Goal: Transaction & Acquisition: Purchase product/service

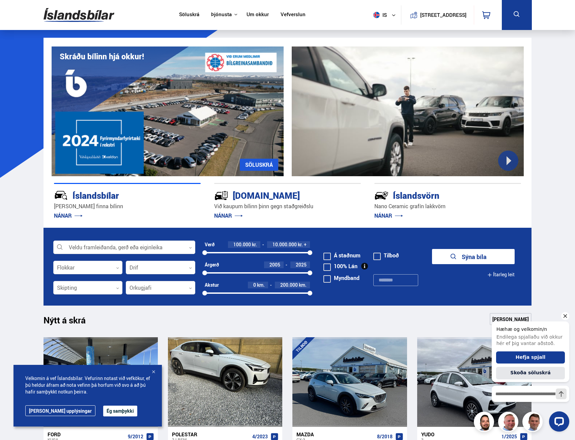
click at [567, 316] on icon "Hide greeting" at bounding box center [565, 316] width 8 height 8
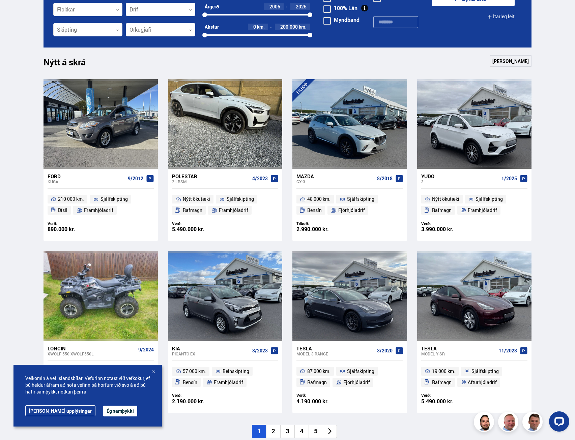
scroll to position [270, 0]
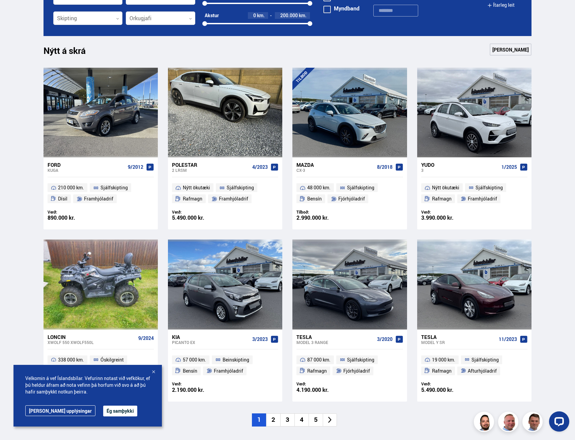
click at [156, 373] on div at bounding box center [153, 372] width 7 height 7
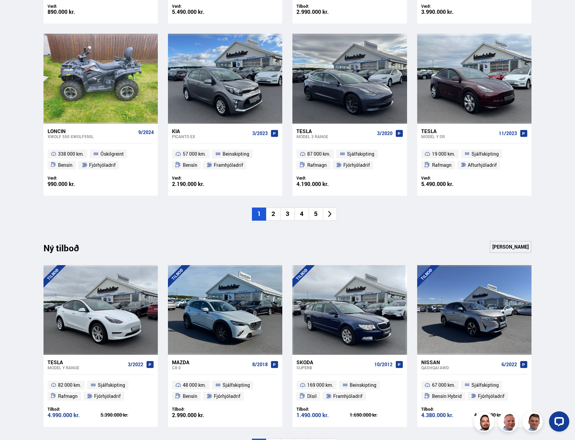
scroll to position [584, 0]
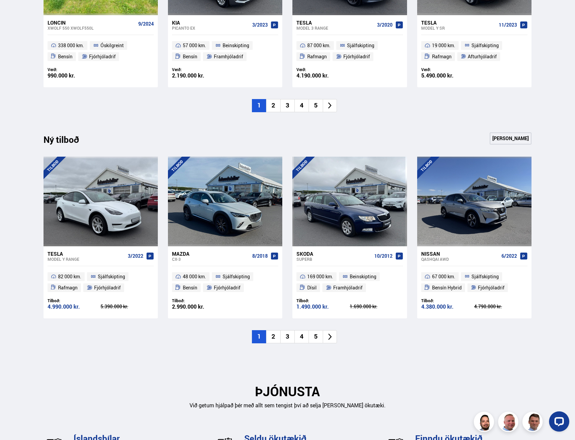
click at [270, 335] on li "2" at bounding box center [273, 336] width 14 height 13
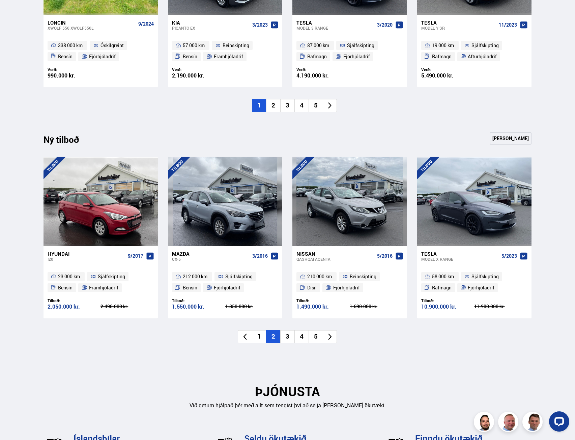
click at [284, 335] on li "3" at bounding box center [287, 336] width 14 height 13
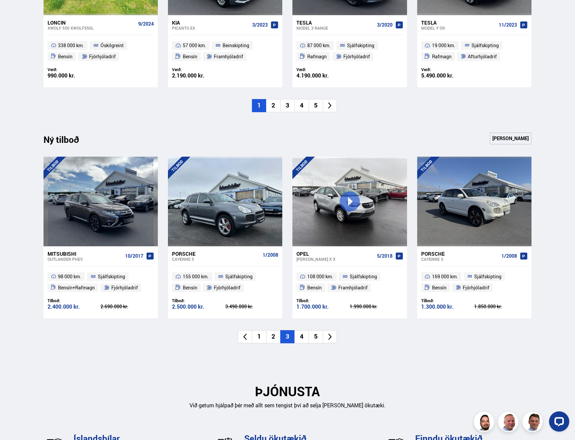
click at [300, 336] on li "4" at bounding box center [301, 336] width 14 height 13
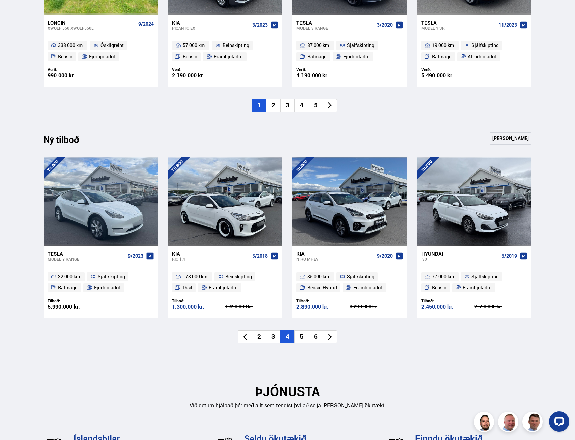
click at [246, 337] on icon at bounding box center [245, 337] width 8 height 8
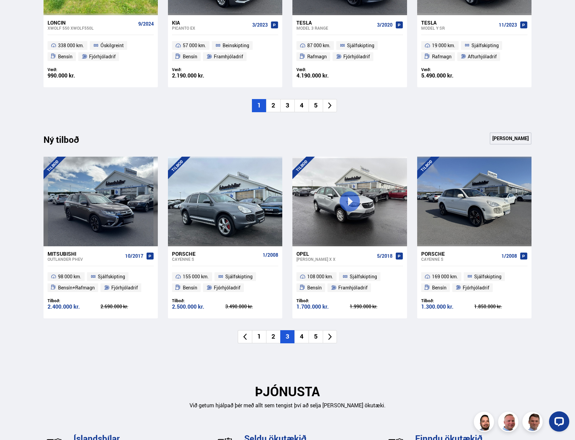
click at [260, 337] on li "1" at bounding box center [259, 336] width 14 height 13
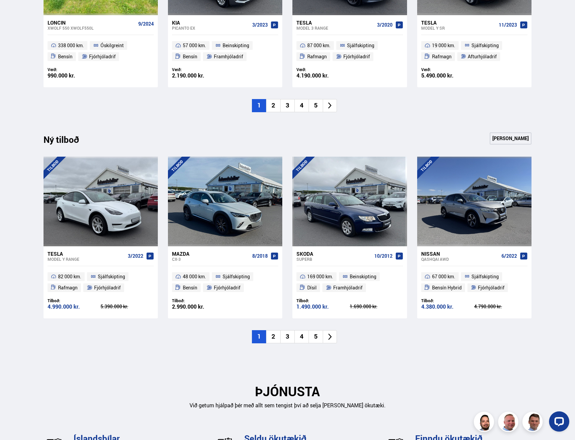
click at [274, 337] on li "2" at bounding box center [273, 336] width 14 height 13
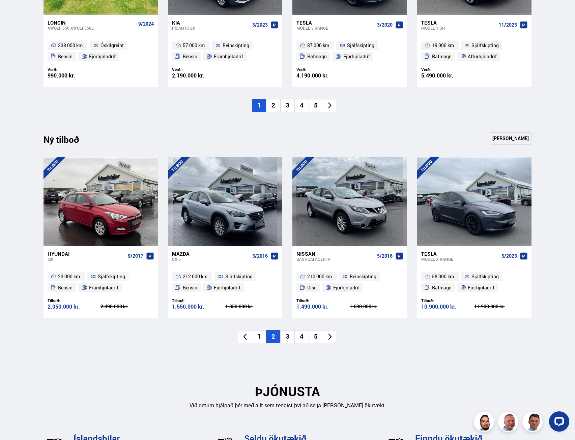
click at [284, 336] on li "3" at bounding box center [287, 336] width 14 height 13
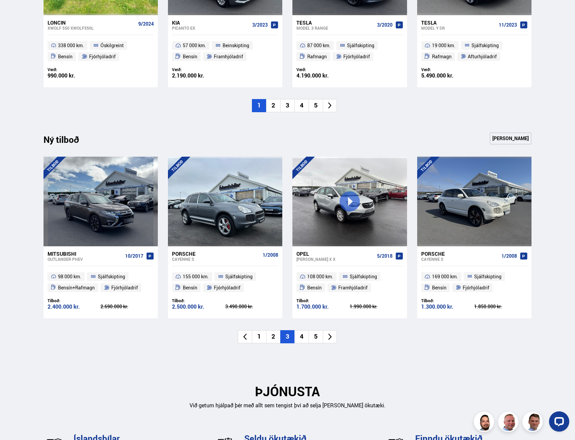
click at [303, 335] on li "4" at bounding box center [301, 336] width 14 height 13
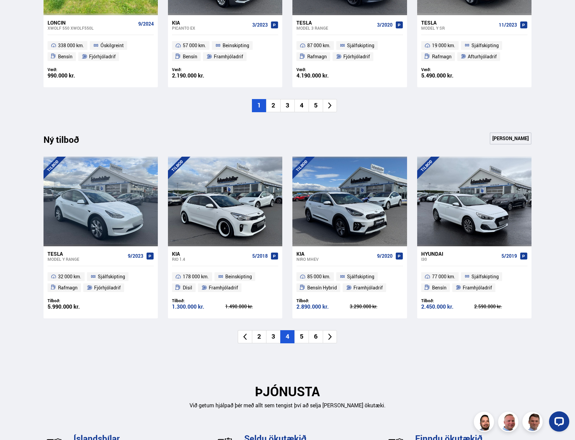
click at [312, 339] on li "6" at bounding box center [315, 336] width 14 height 13
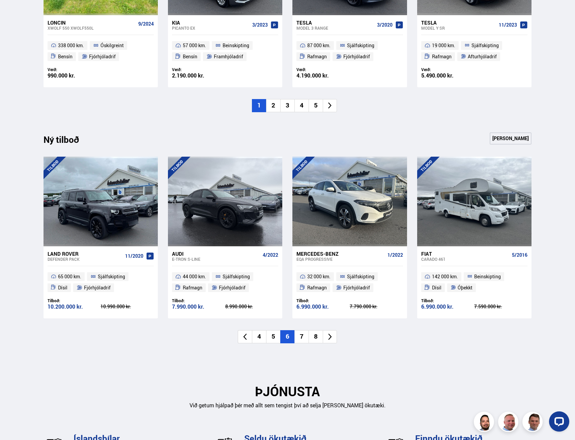
click at [299, 336] on li "7" at bounding box center [301, 336] width 14 height 13
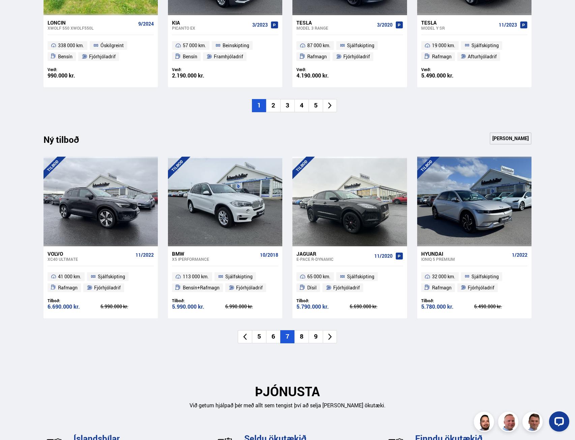
click at [303, 336] on li "8" at bounding box center [301, 336] width 14 height 13
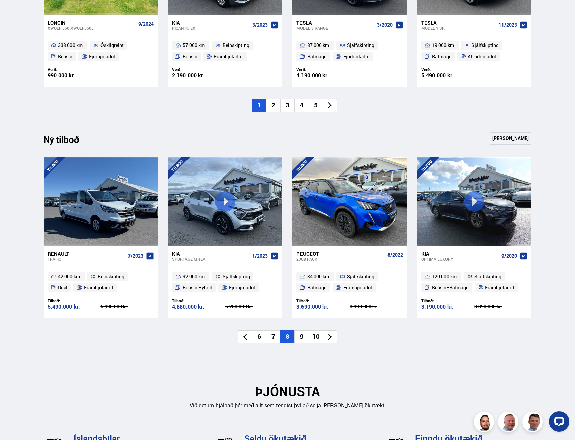
click at [301, 336] on li "9" at bounding box center [301, 336] width 14 height 13
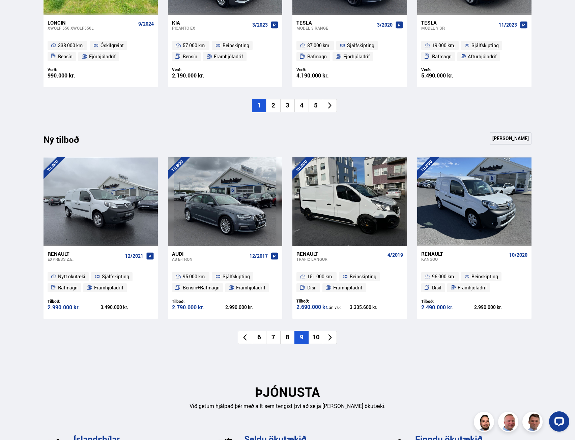
click at [313, 335] on li "10" at bounding box center [315, 337] width 14 height 13
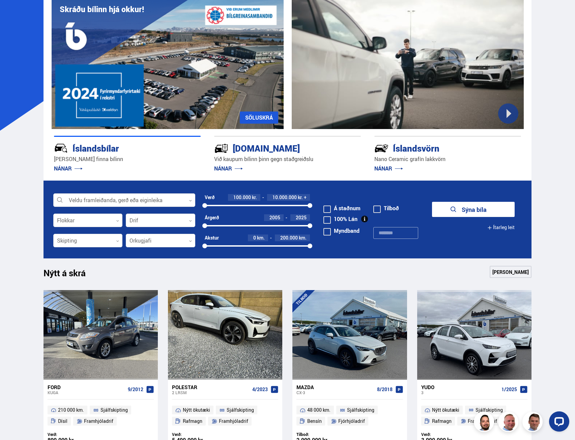
scroll to position [0, 0]
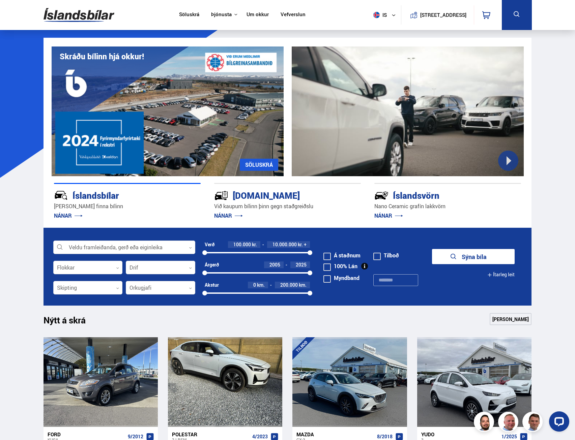
click at [87, 243] on div at bounding box center [124, 247] width 142 height 13
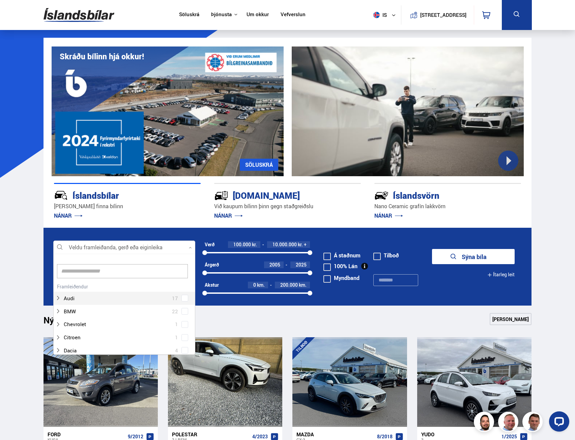
scroll to position [100, 140]
click at [70, 310] on div at bounding box center [117, 312] width 124 height 10
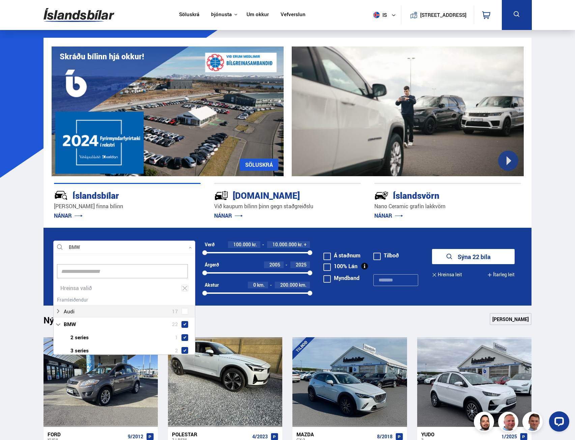
click at [477, 257] on button "Sýna 22 bíla" at bounding box center [473, 256] width 83 height 15
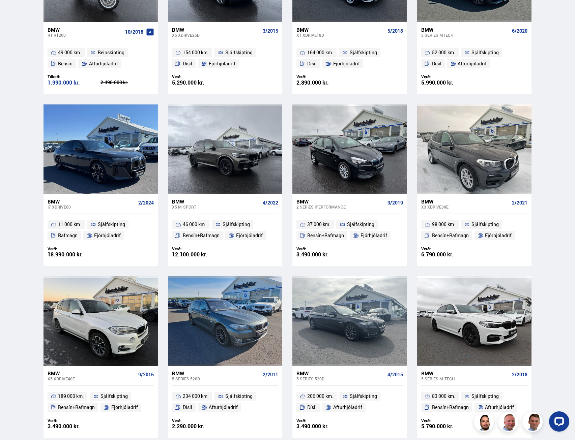
scroll to position [518, 0]
